Goal: Information Seeking & Learning: Find contact information

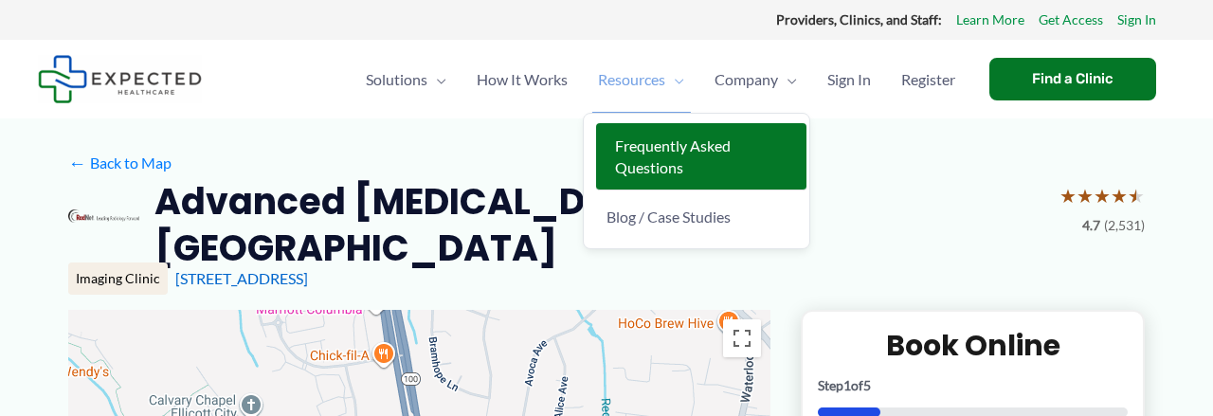
click at [680, 155] on link "Frequently Asked Questions" at bounding box center [701, 156] width 210 height 67
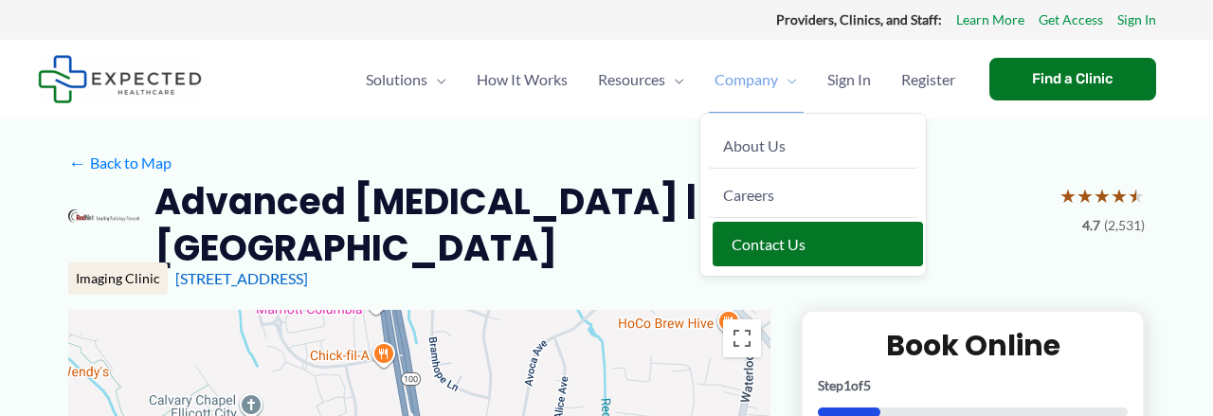
click at [758, 238] on span "Contact Us" at bounding box center [769, 244] width 74 height 18
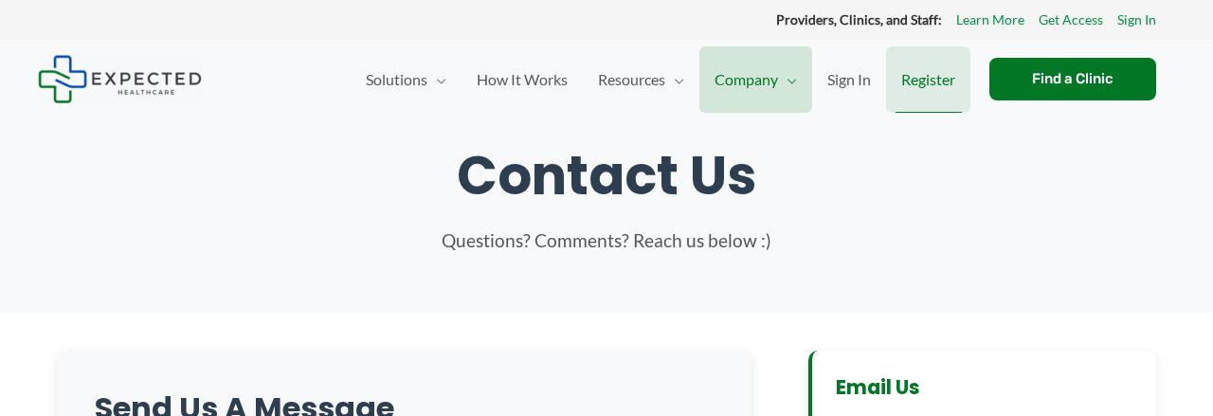
click at [925, 74] on span "Register" at bounding box center [928, 79] width 54 height 66
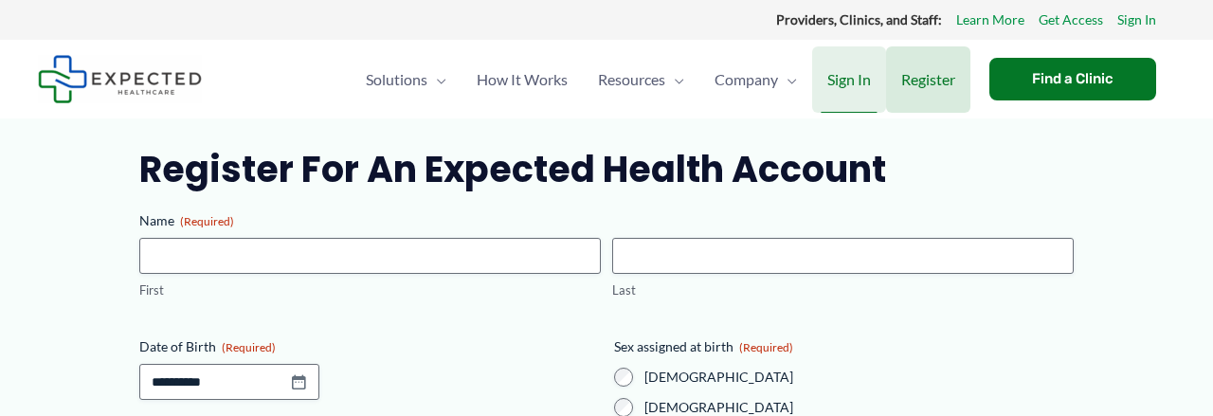
click at [841, 72] on span "Sign In" at bounding box center [849, 79] width 44 height 66
